Goal: Answer question/provide support

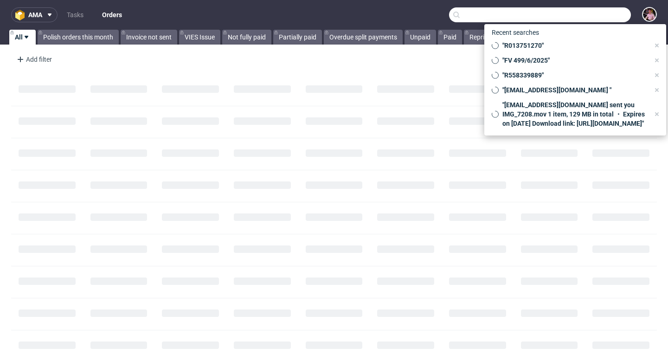
click at [607, 13] on input "text" at bounding box center [540, 14] width 182 height 15
paste input "R558339889"
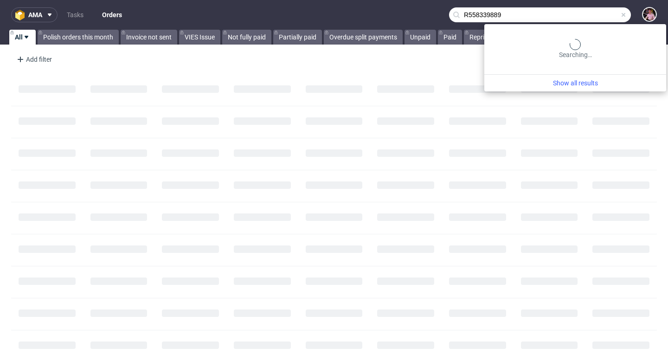
type input "R558339889"
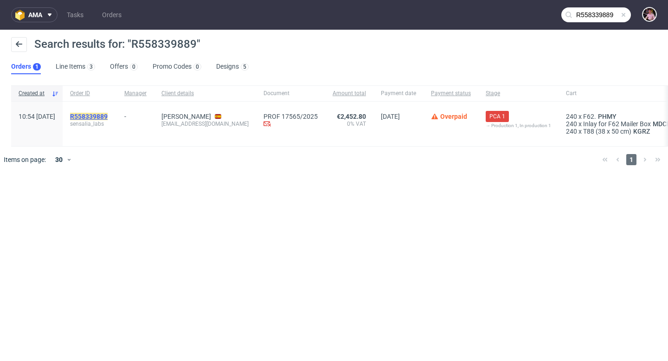
click at [108, 116] on mark "R558339889" at bounding box center [89, 116] width 38 height 7
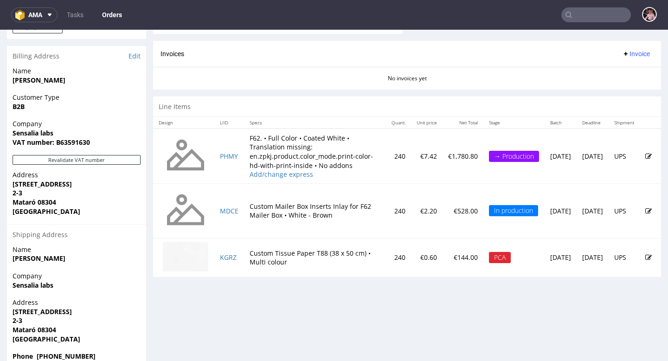
scroll to position [422, 0]
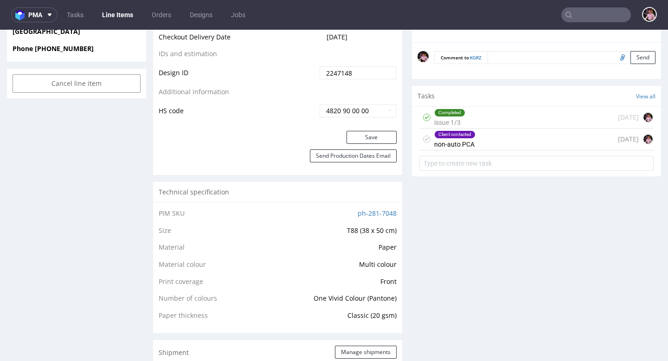
scroll to position [480, 0]
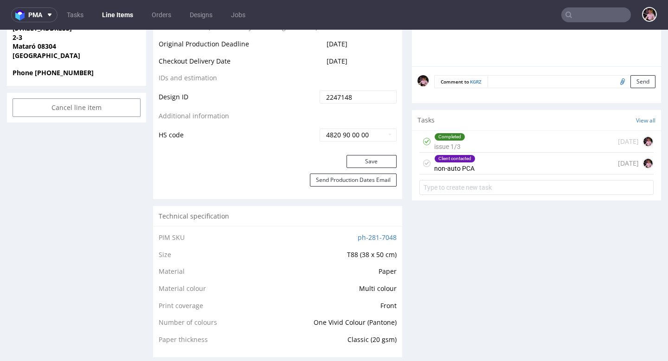
click at [499, 159] on div "Client contacted non-auto PCA 1 day ago" at bounding box center [536, 164] width 234 height 22
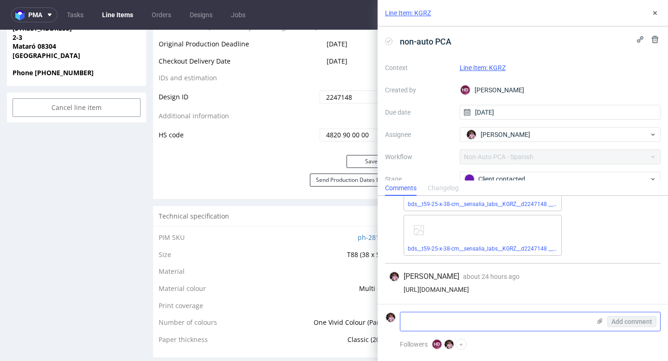
scroll to position [126, 0]
click at [472, 322] on textarea at bounding box center [495, 321] width 190 height 19
type textarea "teraz ok?"
click at [648, 322] on span "Add comment" at bounding box center [632, 321] width 41 height 6
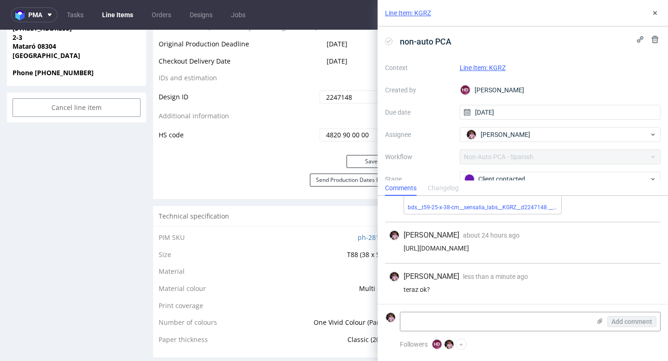
scroll to position [167, 0]
click at [657, 17] on button at bounding box center [655, 12] width 11 height 11
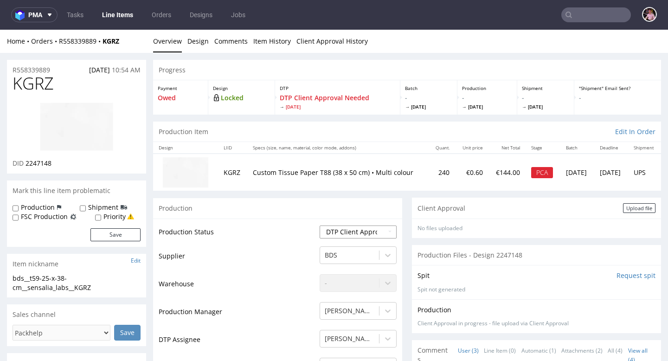
click at [349, 230] on select "Waiting for Artwork Waiting for Diecut Waiting for Mockup Waiting for DTP Waiti…" at bounding box center [358, 231] width 77 height 13
select select "back_for_dtp"
click at [320, 225] on select "Waiting for Artwork Waiting for Diecut Waiting for Mockup Waiting for DTP Waiti…" at bounding box center [358, 231] width 77 height 13
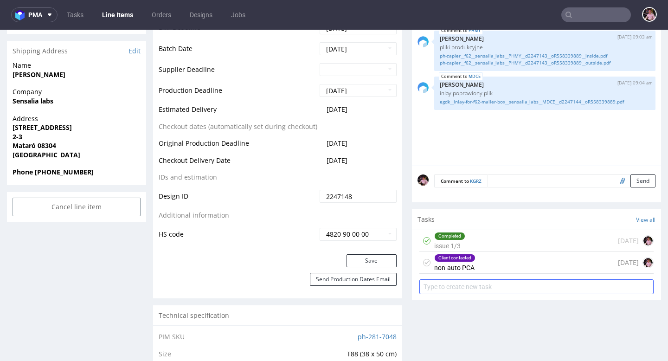
scroll to position [396, 0]
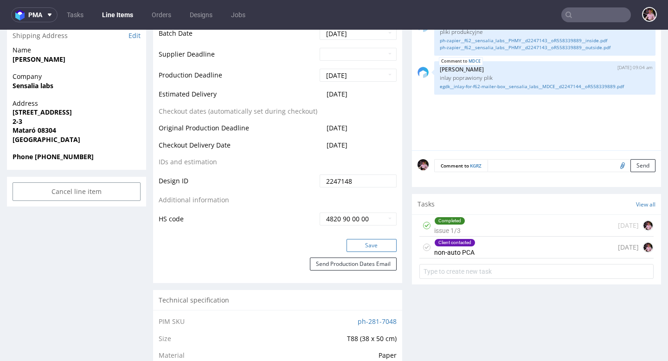
click at [368, 247] on button "Save" at bounding box center [372, 245] width 50 height 13
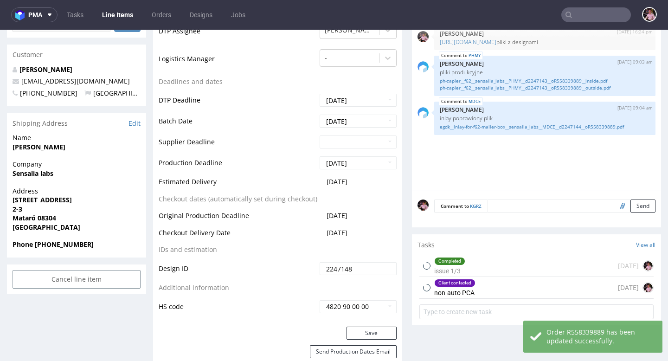
scroll to position [0, 0]
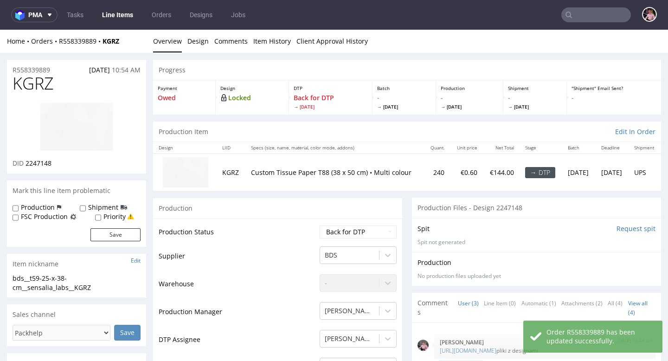
click at [111, 13] on link "Line Items" at bounding box center [118, 14] width 42 height 15
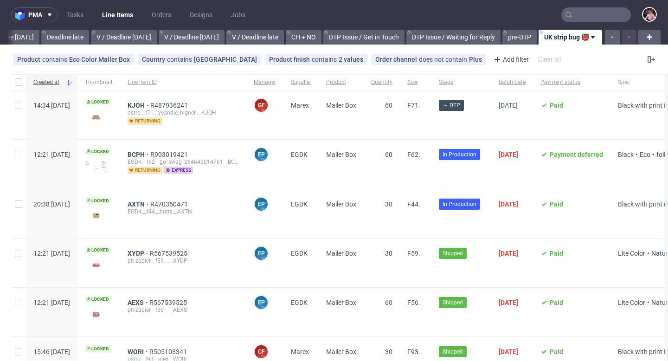
scroll to position [0, 1090]
click at [594, 13] on input "text" at bounding box center [596, 14] width 70 height 15
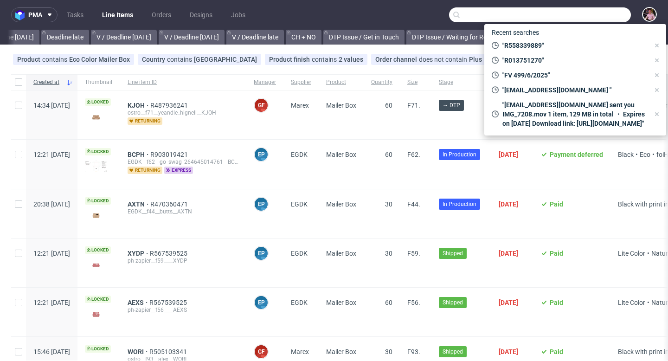
paste input "R558339889"
type input "R558339889"
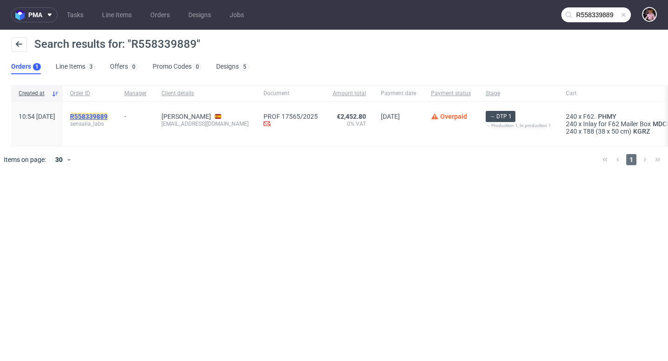
click at [108, 116] on mark "R558339889" at bounding box center [89, 116] width 38 height 7
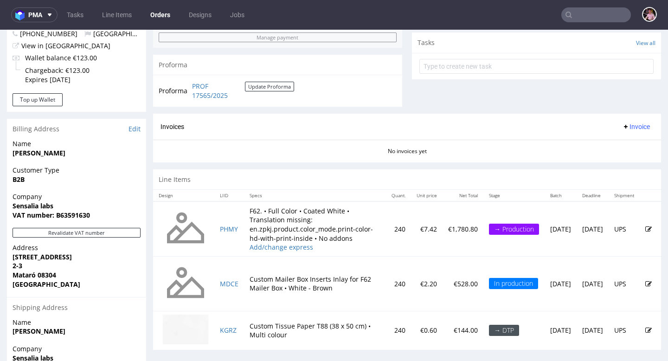
scroll to position [322, 0]
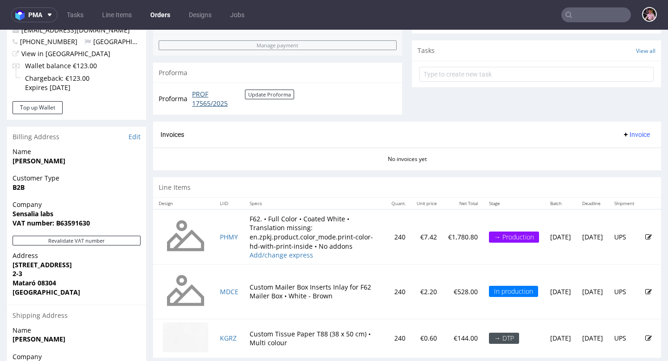
click at [201, 102] on link "PROF 17565/2025" at bounding box center [218, 99] width 53 height 18
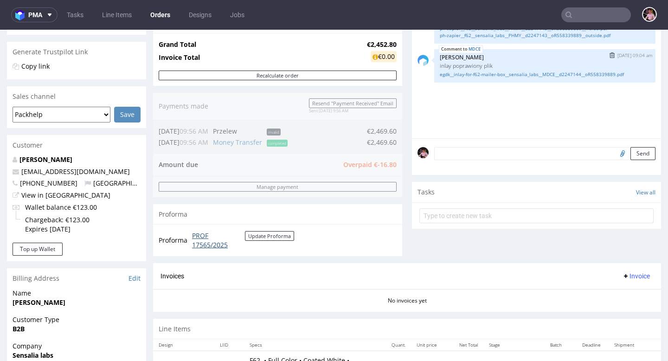
scroll to position [177, 0]
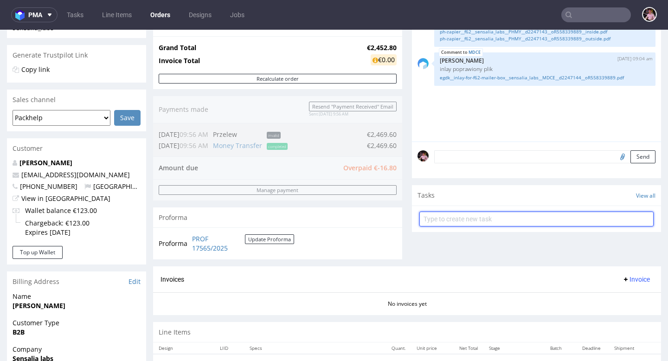
click at [457, 226] on input "text" at bounding box center [536, 219] width 234 height 15
type input "refund"
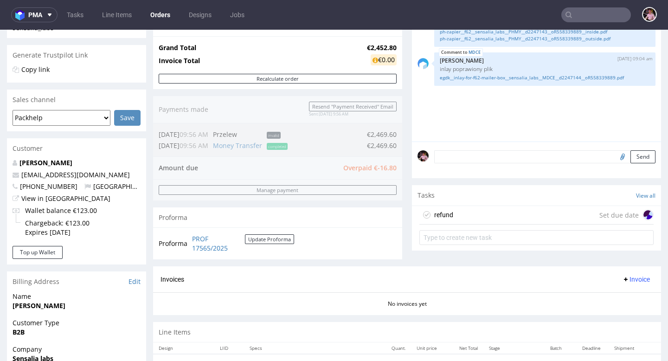
click at [453, 217] on div "refund Set due date" at bounding box center [536, 215] width 234 height 19
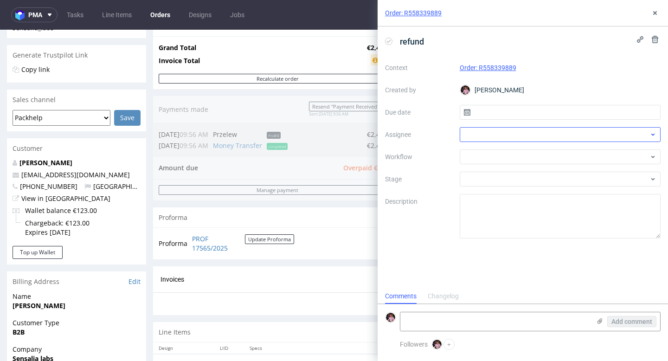
scroll to position [7, 0]
click at [496, 112] on input "text" at bounding box center [560, 112] width 201 height 15
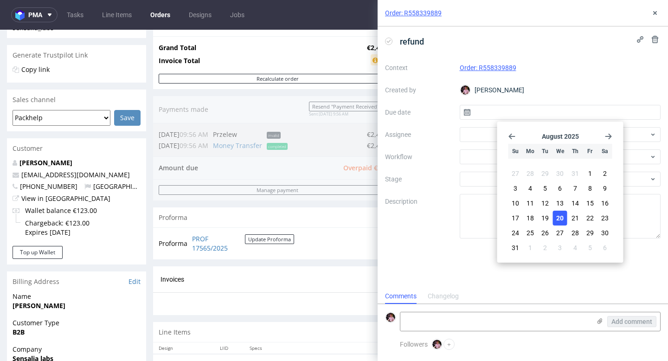
click at [559, 215] on span "20" at bounding box center [559, 217] width 7 height 9
type input "20/08/2025"
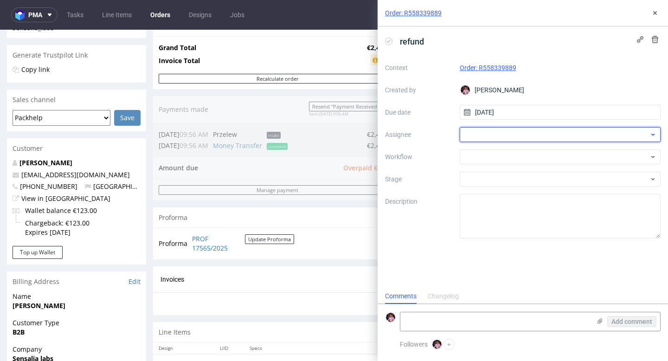
click at [483, 129] on div at bounding box center [560, 134] width 201 height 15
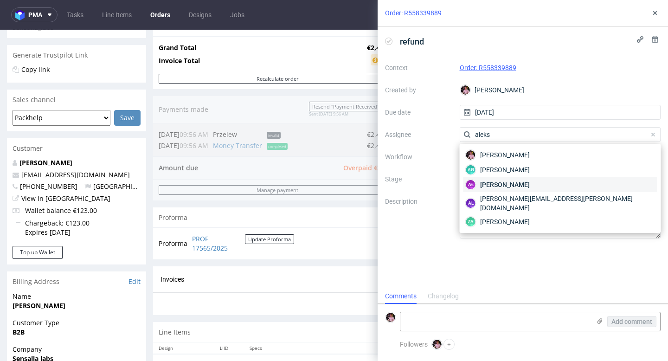
type input "aleks"
click at [499, 180] on span "Aleksandra Łętowska" at bounding box center [505, 184] width 50 height 9
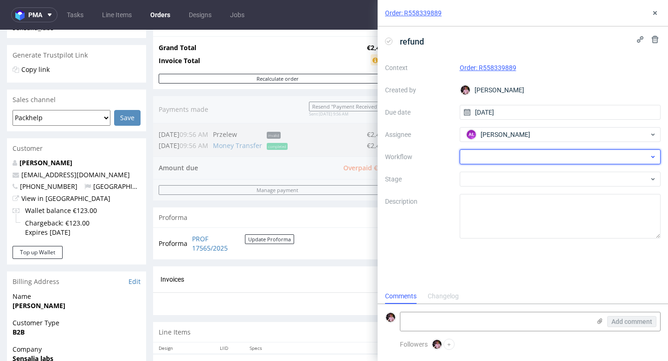
click at [485, 158] on div at bounding box center [560, 156] width 201 height 15
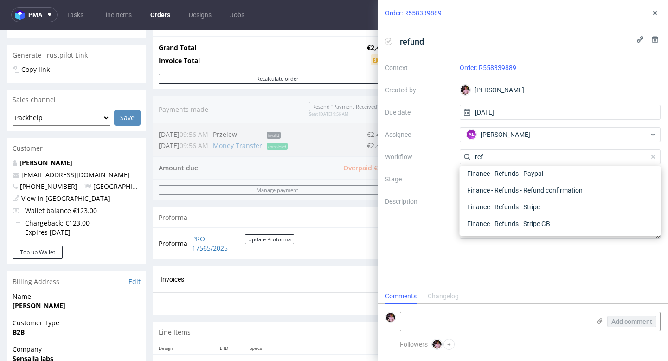
scroll to position [50, 0]
type input "refund"
click at [515, 207] on div "Finance - Refunds - Stripe" at bounding box center [560, 207] width 194 height 17
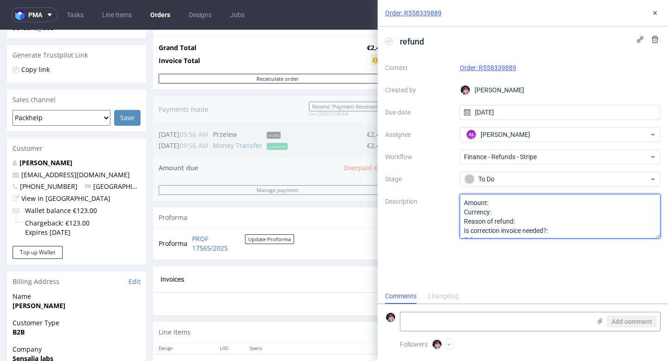
click at [505, 200] on textarea "Amount: Currency: Reason of refund: Is correction invoice needed?: Other:" at bounding box center [560, 216] width 201 height 45
click at [517, 212] on textarea "Amount: Currency: Reason of refund: Is correction invoice needed?: Other:" at bounding box center [560, 216] width 201 height 45
click at [541, 220] on textarea "Amount: Currency: Reason of refund: Is correction invoice needed?: Other:" at bounding box center [560, 216] width 201 height 45
click at [563, 223] on textarea "Amount: Currency: Reason of refund: Is correction invoice needed?: Other:" at bounding box center [560, 216] width 201 height 45
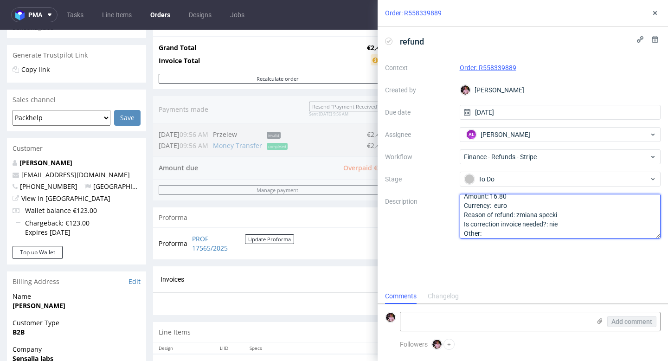
scroll to position [10, 0]
type textarea "Amount: 16.80 Currency: euro Reason of refund: zmiana specki Is correction invo…"
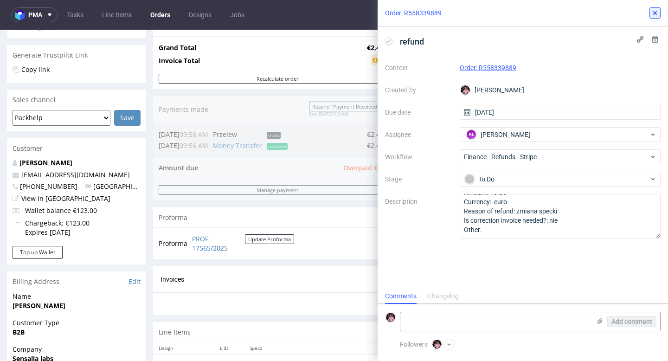
click at [656, 15] on icon at bounding box center [654, 12] width 7 height 7
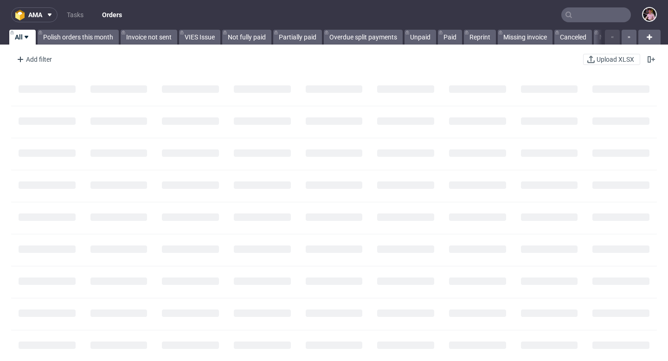
click at [605, 16] on input "text" at bounding box center [596, 14] width 70 height 15
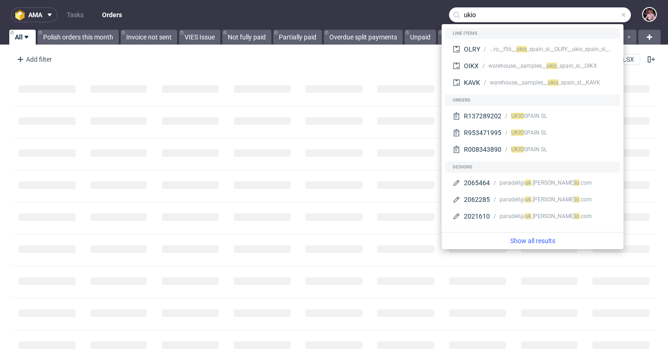
type input "ukio"
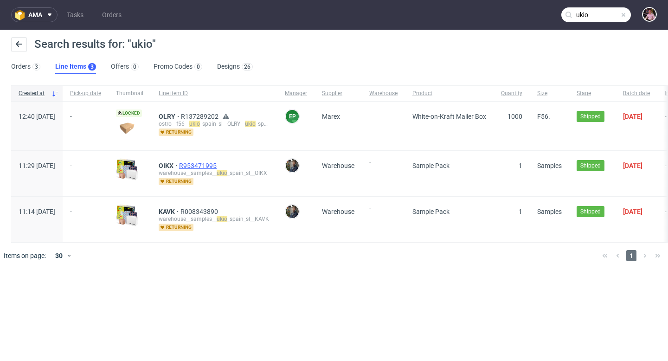
click at [219, 167] on span "R953471995" at bounding box center [198, 165] width 39 height 7
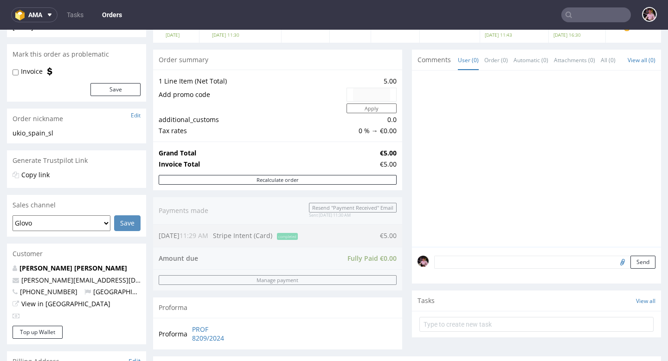
scroll to position [74, 0]
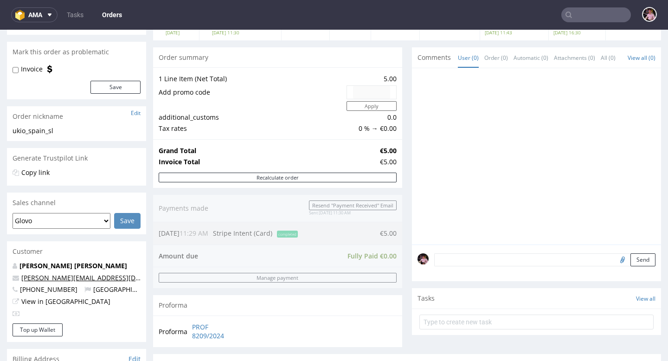
click at [84, 277] on link "[PERSON_NAME][EMAIL_ADDRESS][DOMAIN_NAME]" at bounding box center [101, 277] width 161 height 9
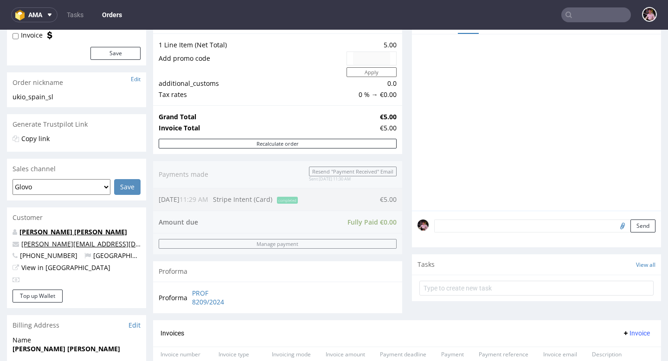
scroll to position [116, 0]
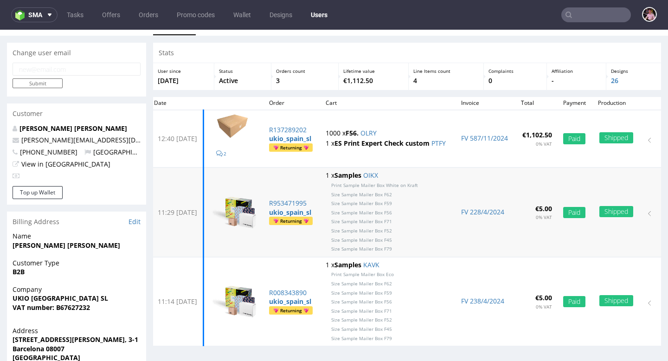
scroll to position [20, 0]
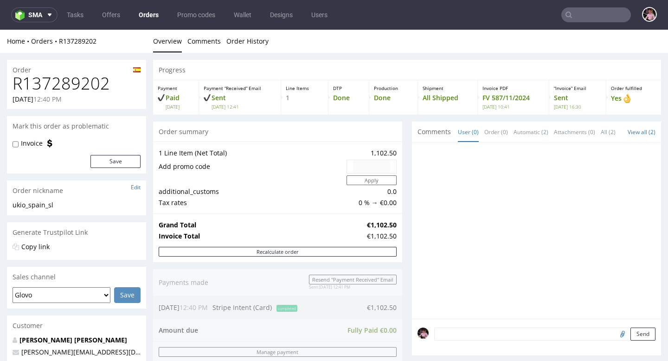
click at [81, 80] on h1 "R137289202" at bounding box center [77, 83] width 128 height 19
copy h1 "R137289202"
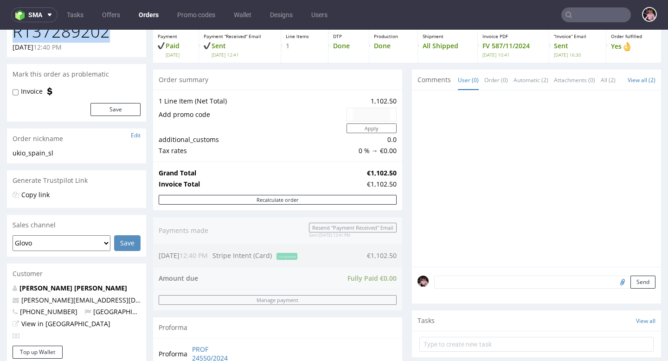
scroll to position [75, 0]
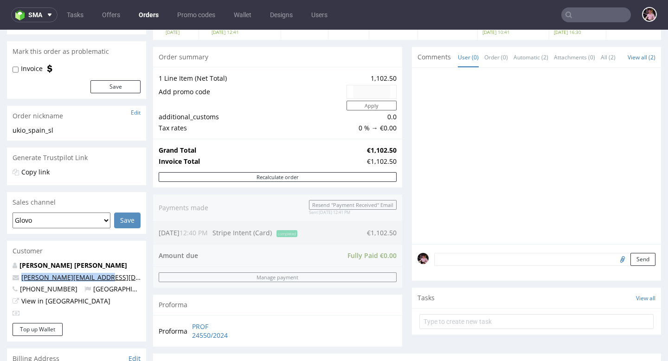
copy link "[PERSON_NAME][EMAIL_ADDRESS][DOMAIN_NAME]"
